Goal: Information Seeking & Learning: Understand process/instructions

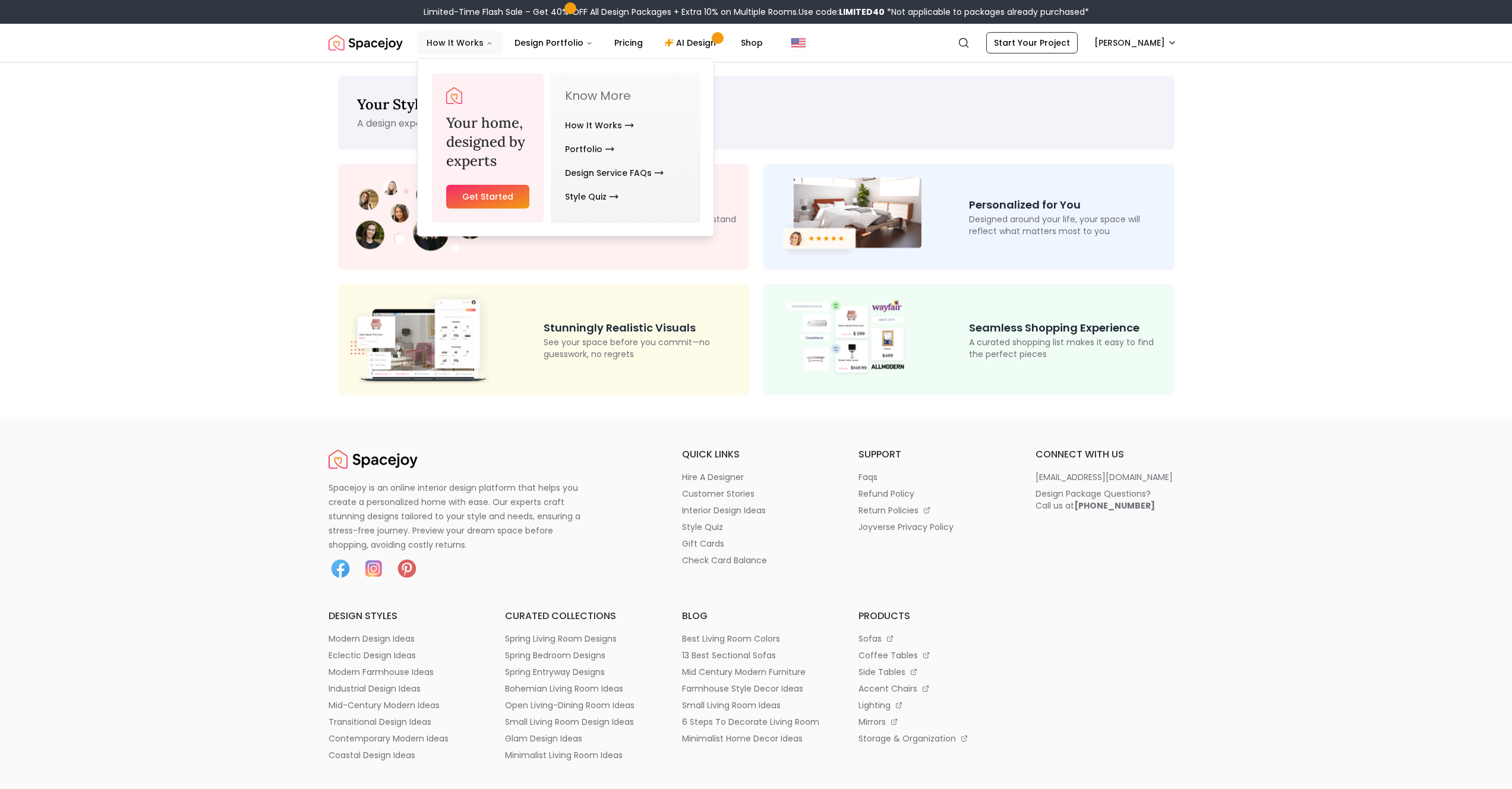
click at [442, 46] on button "How It Works" at bounding box center [460, 43] width 86 height 24
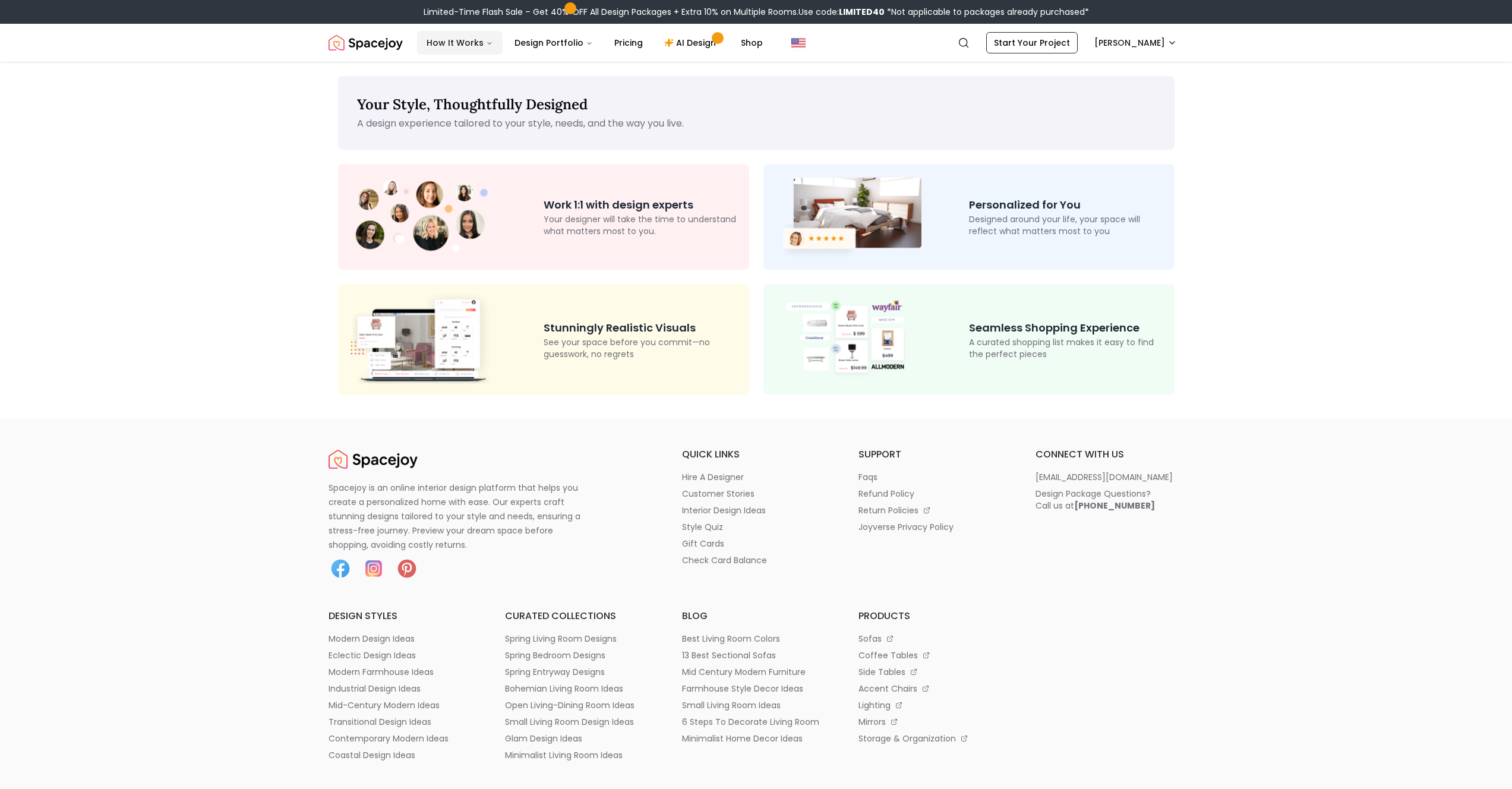
click at [469, 49] on button "How It Works" at bounding box center [460, 43] width 86 height 24
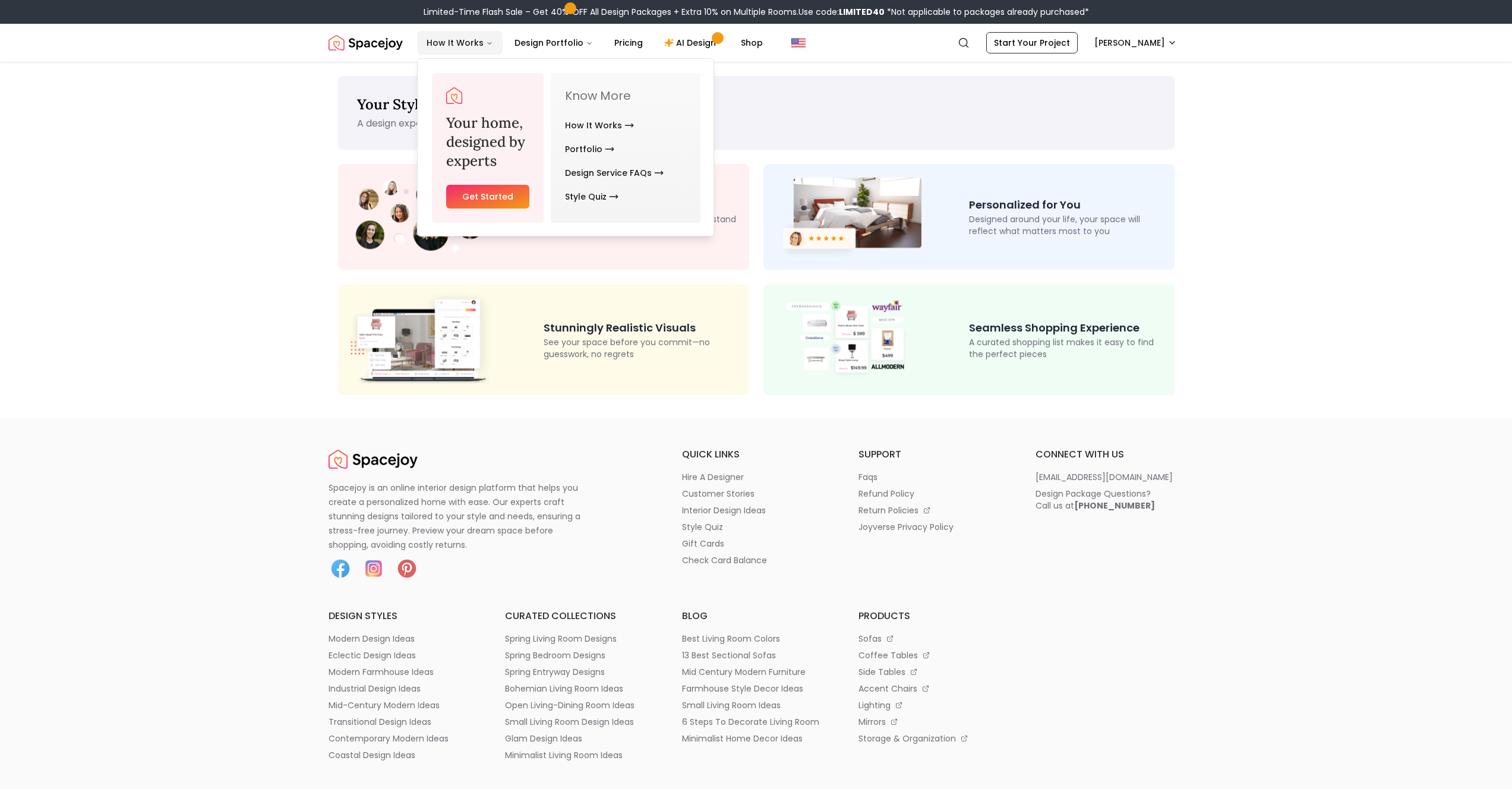
click at [469, 49] on button "How It Works" at bounding box center [460, 43] width 86 height 24
click at [575, 122] on link "How It Works" at bounding box center [600, 125] width 69 height 24
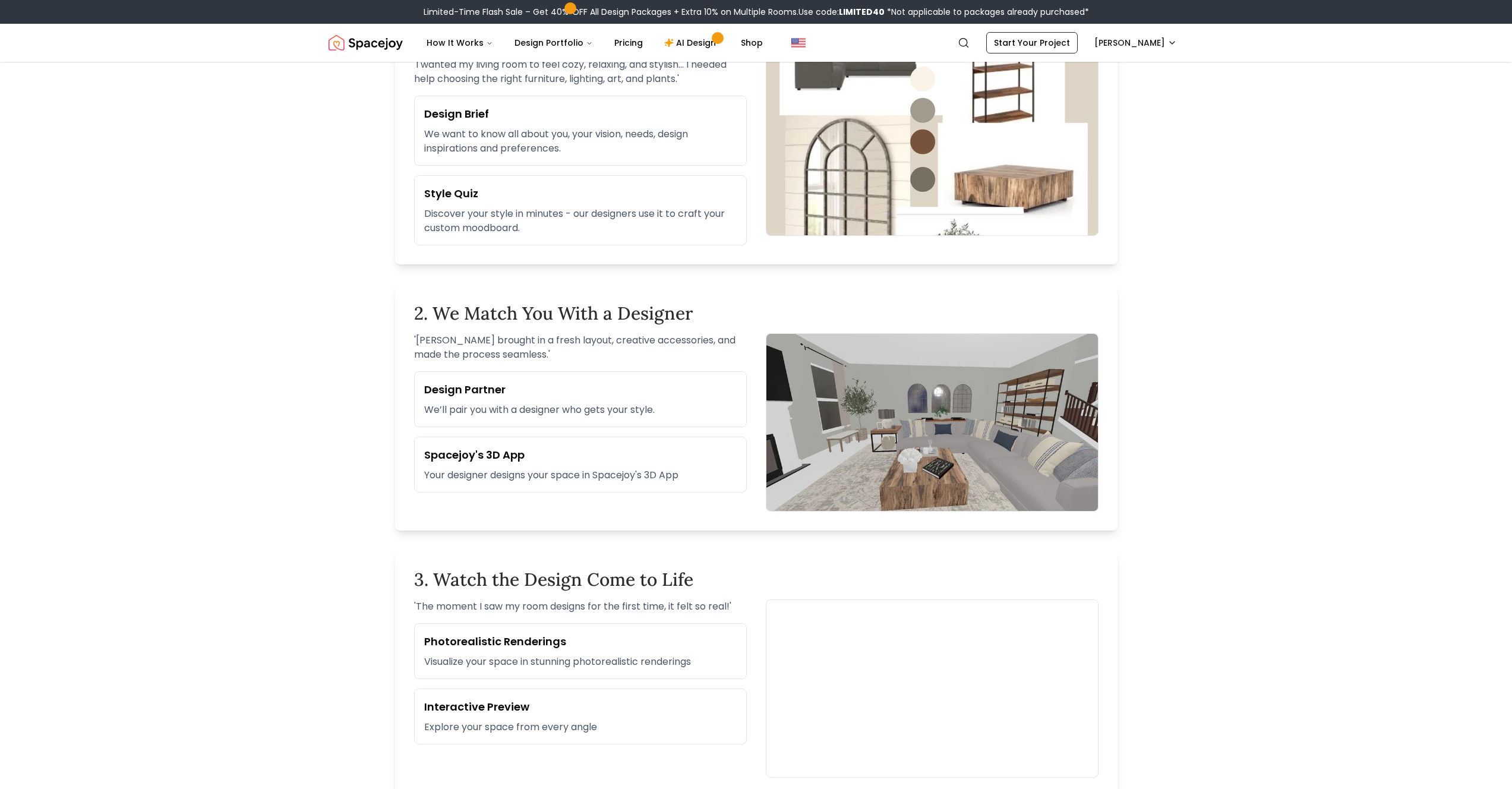
scroll to position [678, 0]
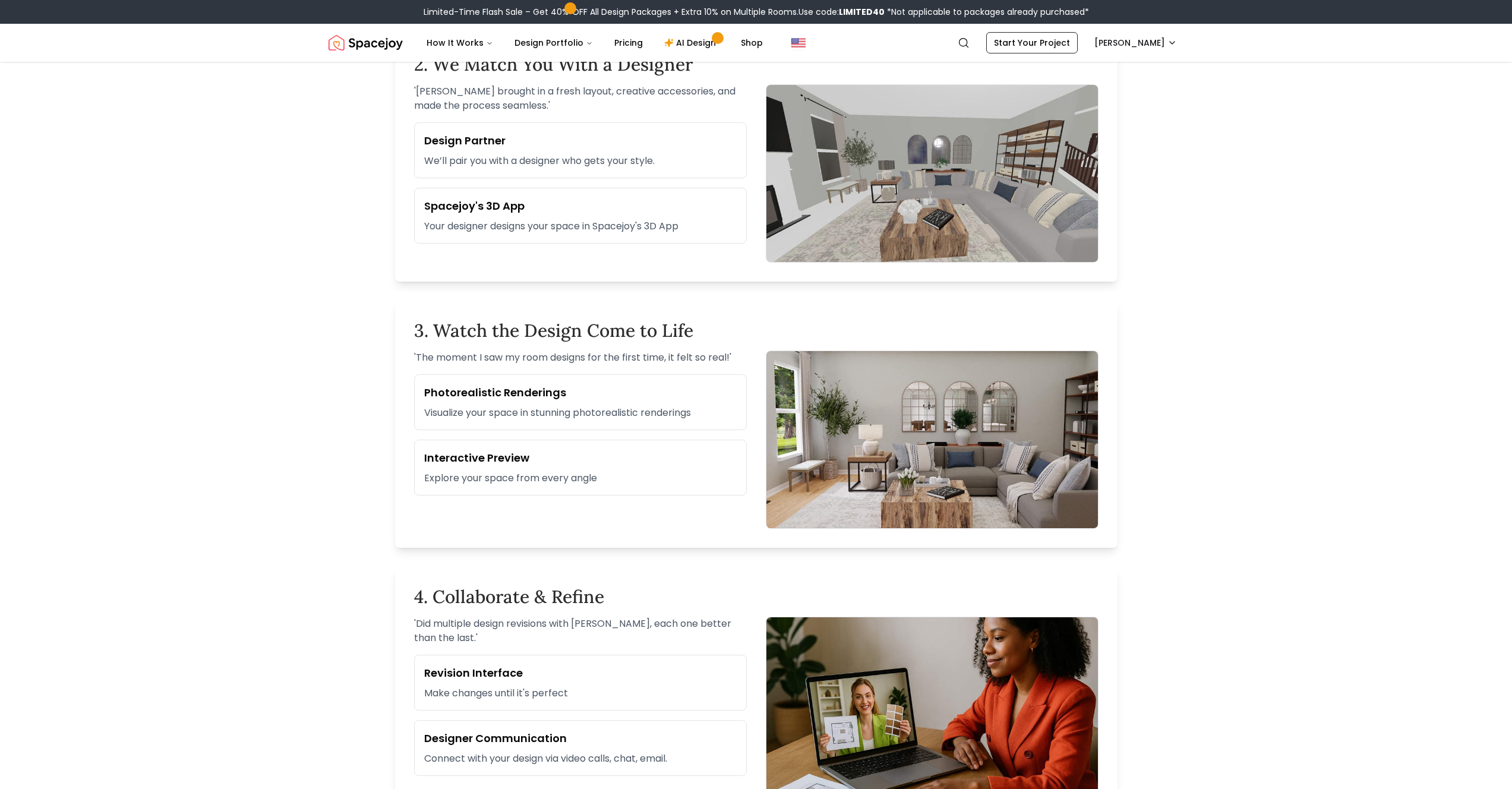
click at [656, 224] on p "Your designer designs your space in Spacejoy's 3D App" at bounding box center [580, 227] width 312 height 14
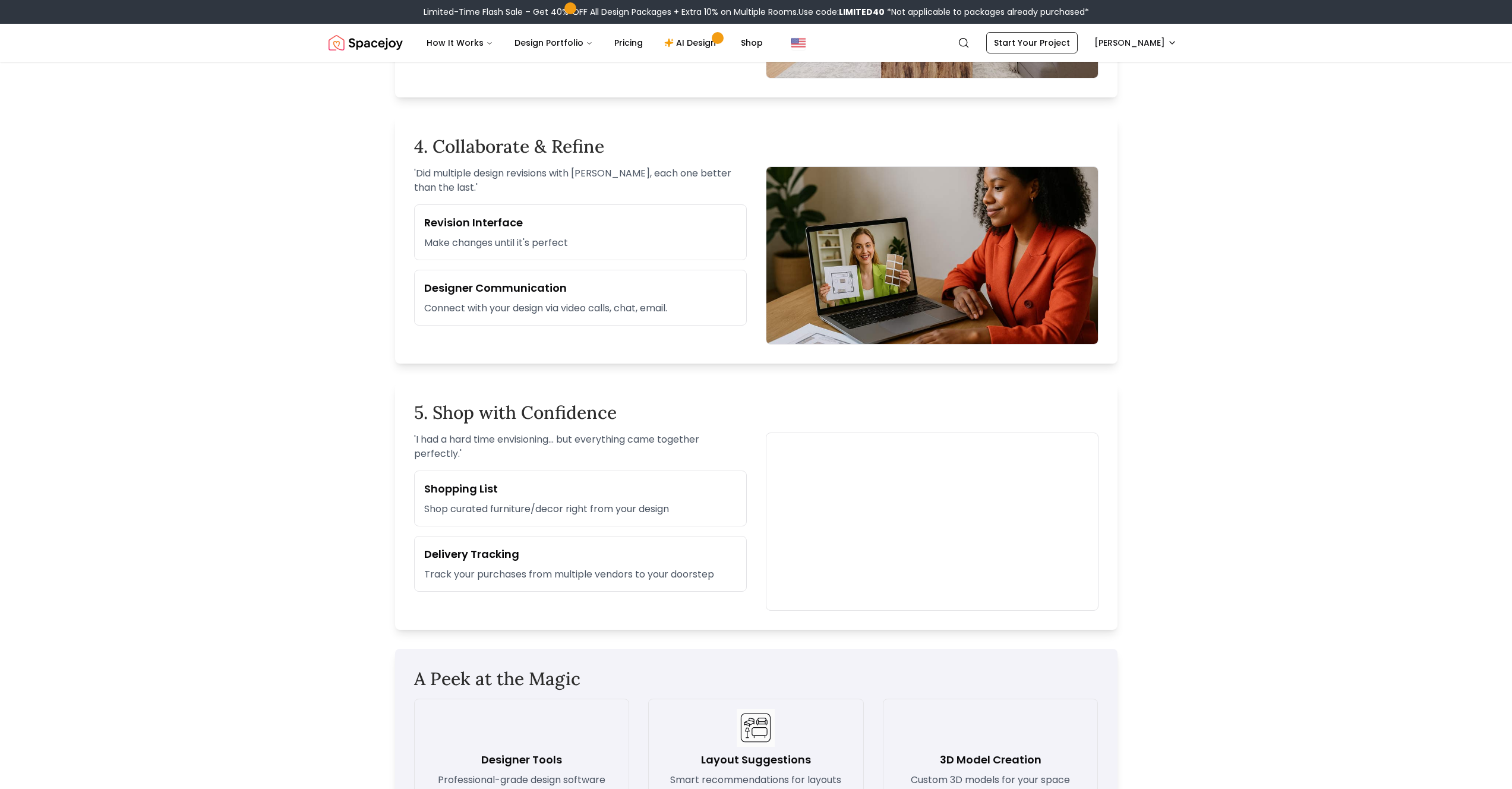
scroll to position [1376, 0]
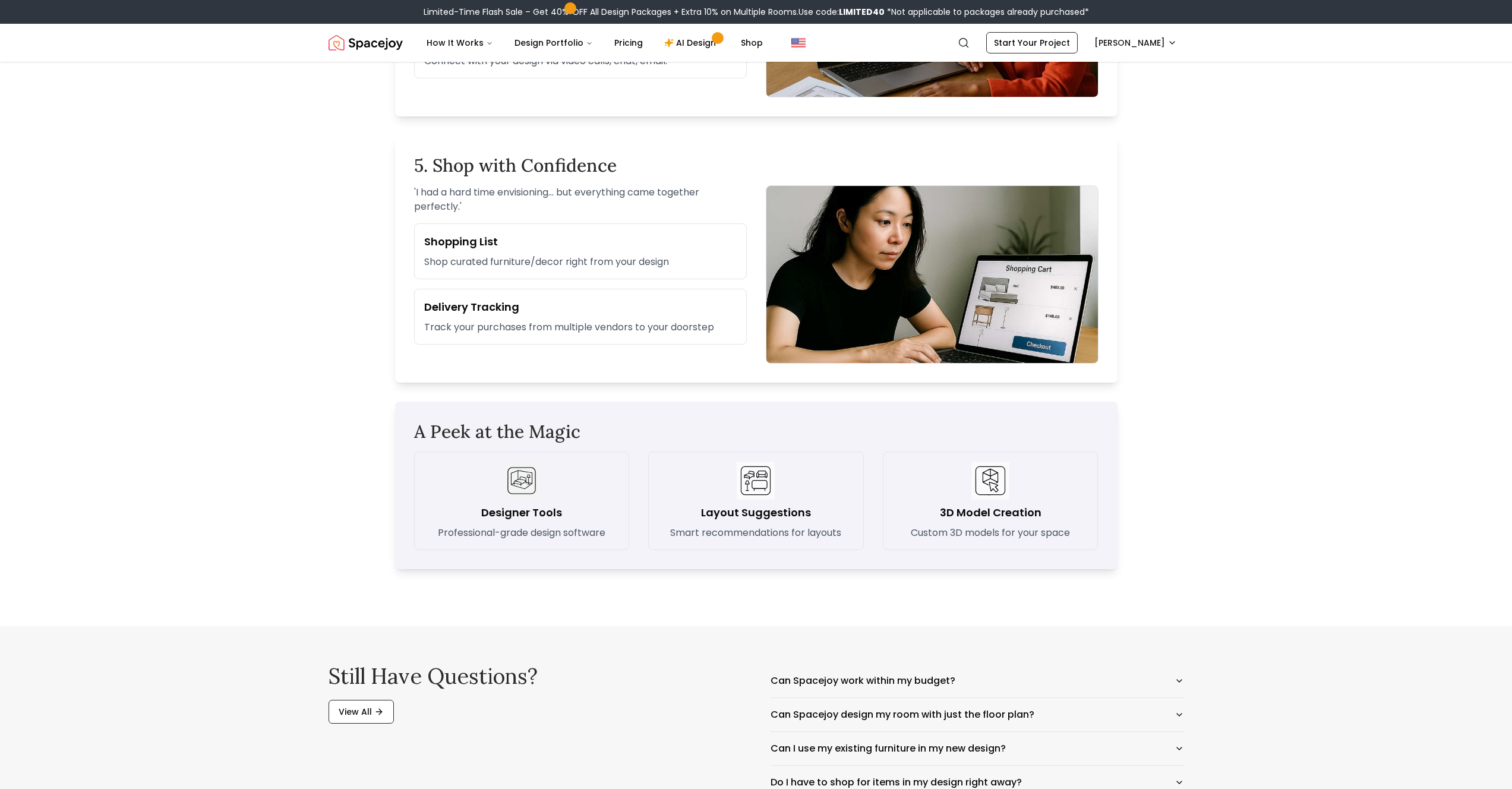
click at [519, 482] on img at bounding box center [522, 481] width 38 height 38
click at [815, 519] on div "Layout Suggestions Smart recommendations for layouts" at bounding box center [755, 501] width 195 height 79
click at [713, 512] on h3 "Layout Suggestions" at bounding box center [755, 512] width 110 height 16
click at [750, 515] on h3 "Layout Suggestions" at bounding box center [755, 512] width 110 height 16
click at [965, 509] on h3 "3D Model Creation" at bounding box center [990, 512] width 101 height 16
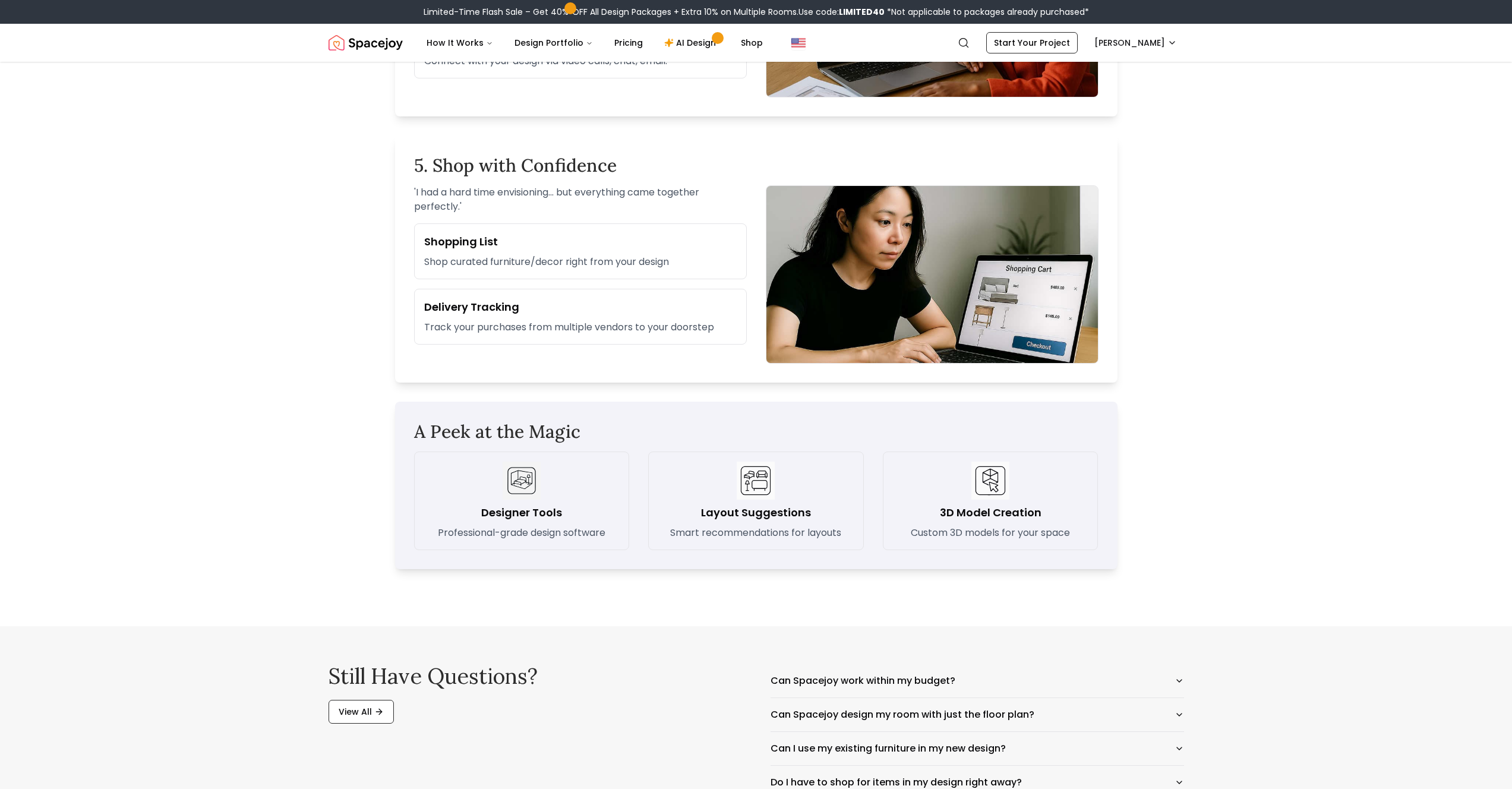
click at [999, 479] on img at bounding box center [990, 481] width 38 height 38
click at [1006, 536] on p "Custom 3D models for your space" at bounding box center [990, 533] width 159 height 14
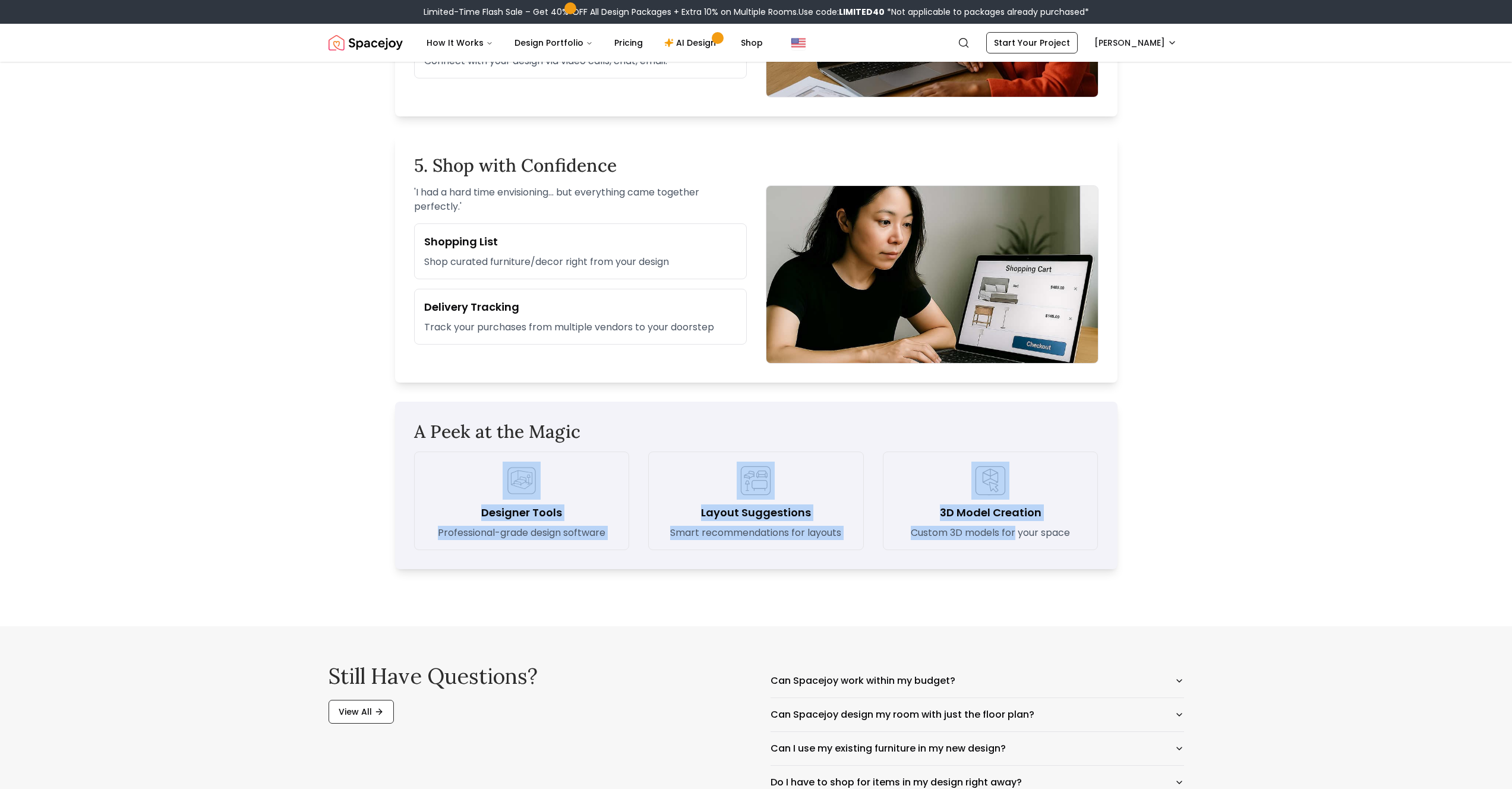
drag, startPoint x: 1006, startPoint y: 536, endPoint x: 535, endPoint y: 488, distance: 473.4
click at [535, 488] on div "Designer Tools Professional-grade design software Layout Suggestions Smart reco…" at bounding box center [756, 501] width 684 height 99
click at [535, 488] on img at bounding box center [522, 481] width 38 height 38
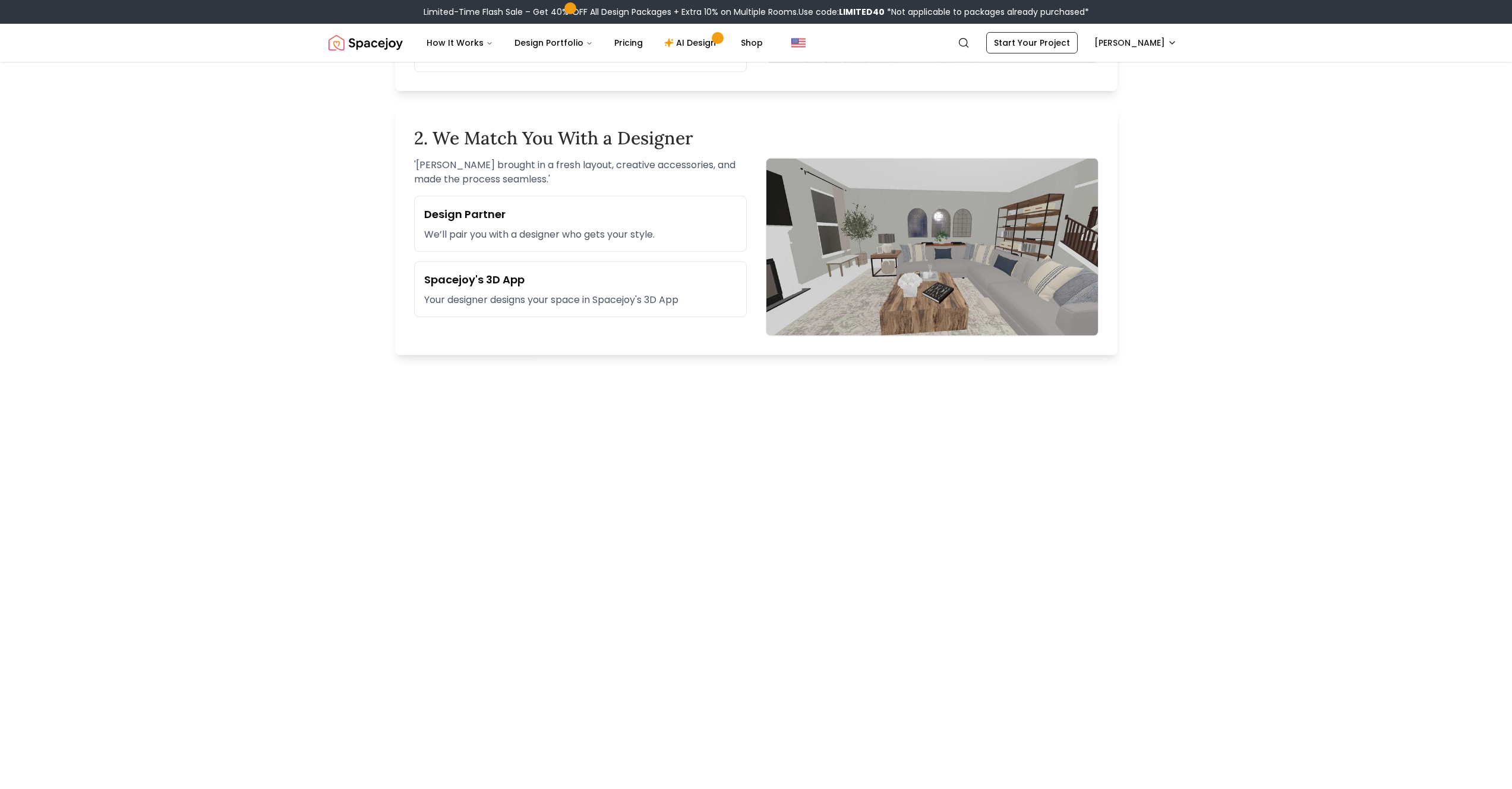
scroll to position [0, 0]
